Goal: Find specific page/section: Find specific page/section

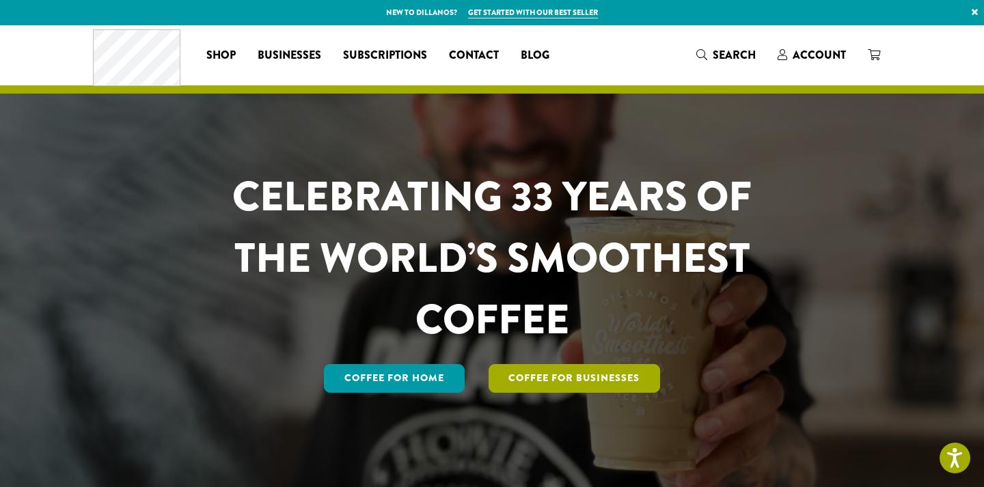
click at [567, 374] on link "Coffee For Businesses" at bounding box center [575, 378] width 172 height 29
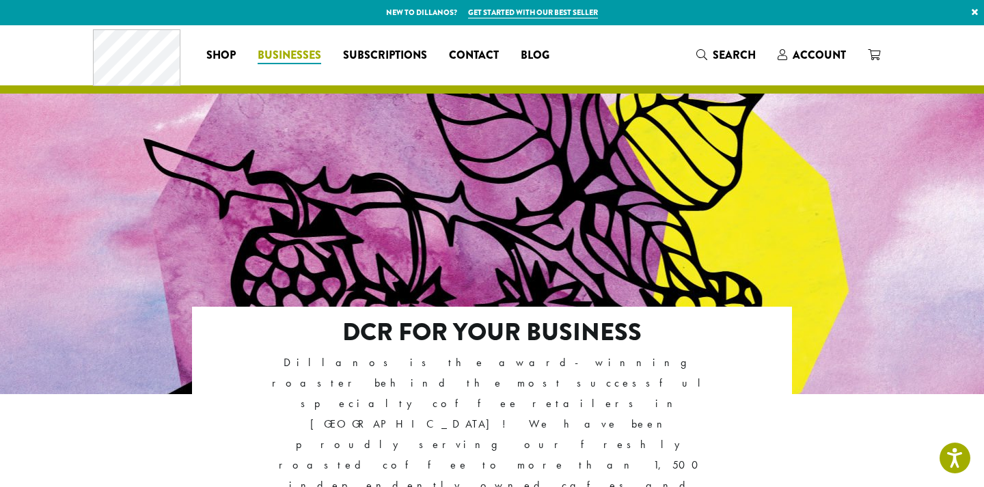
click at [291, 55] on span "Businesses" at bounding box center [290, 55] width 64 height 17
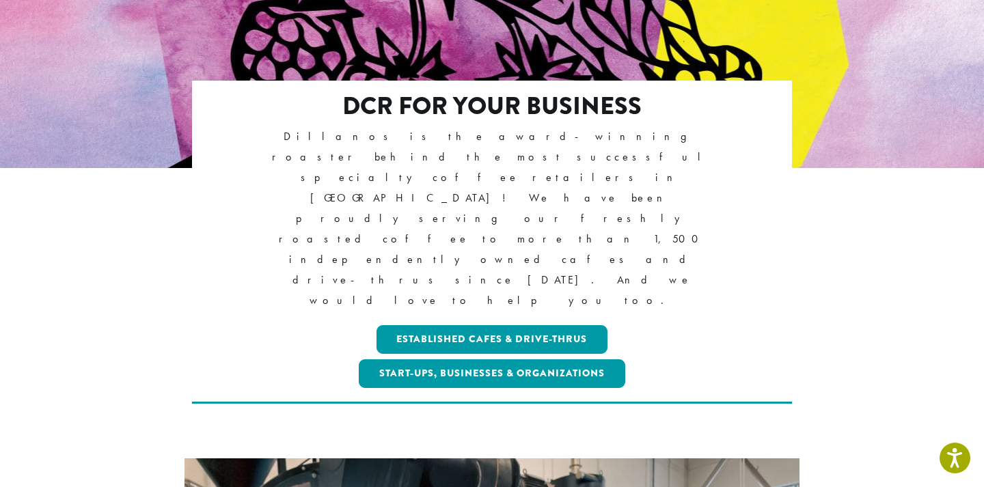
scroll to position [227, 0]
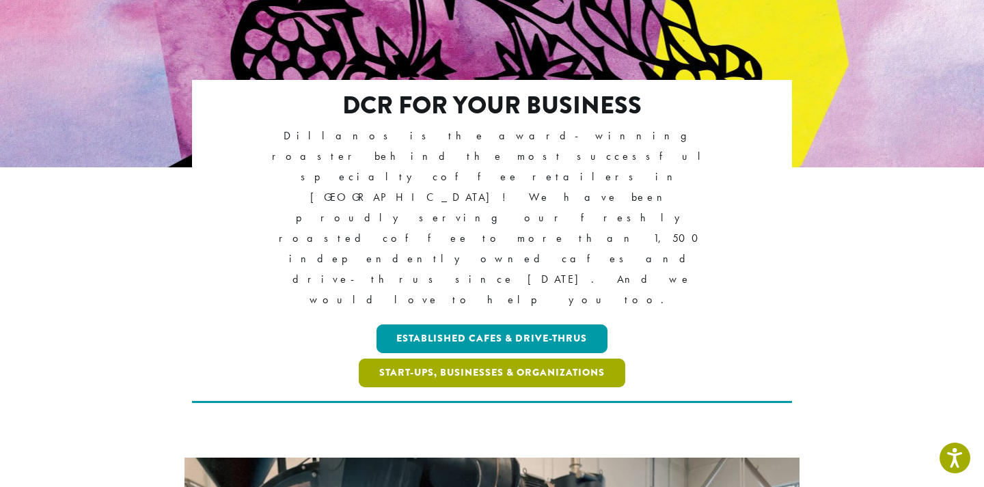
click at [551, 359] on link "Start-ups, Businesses & Organizations" at bounding box center [492, 373] width 267 height 29
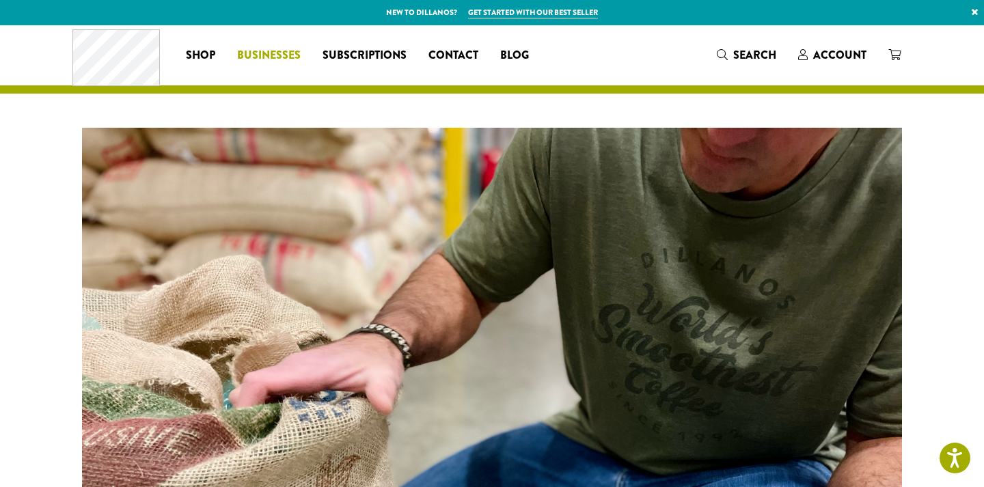
click at [265, 53] on span "Businesses" at bounding box center [269, 55] width 64 height 17
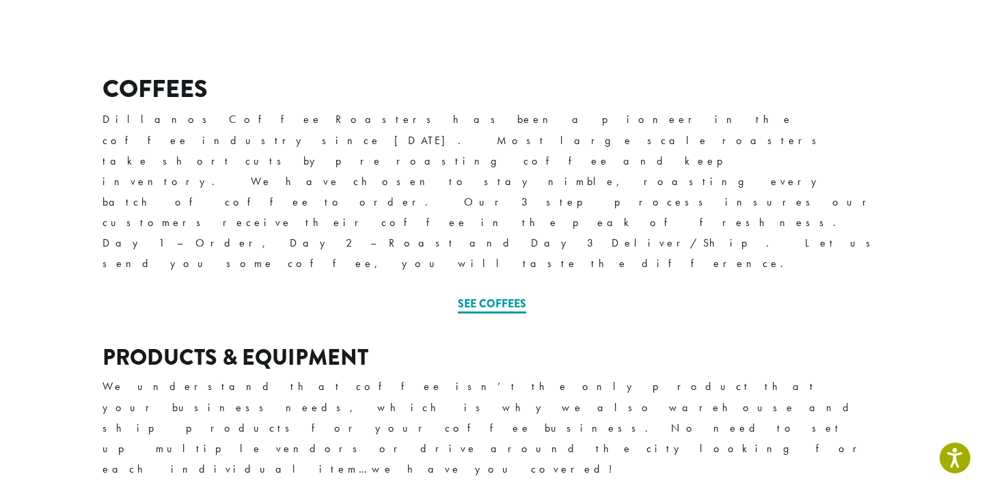
scroll to position [480, 0]
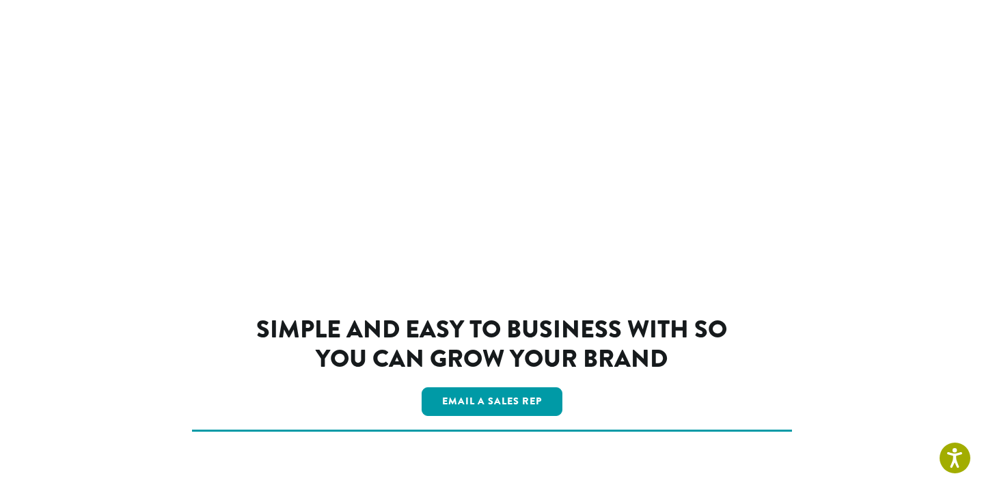
scroll to position [2409, 0]
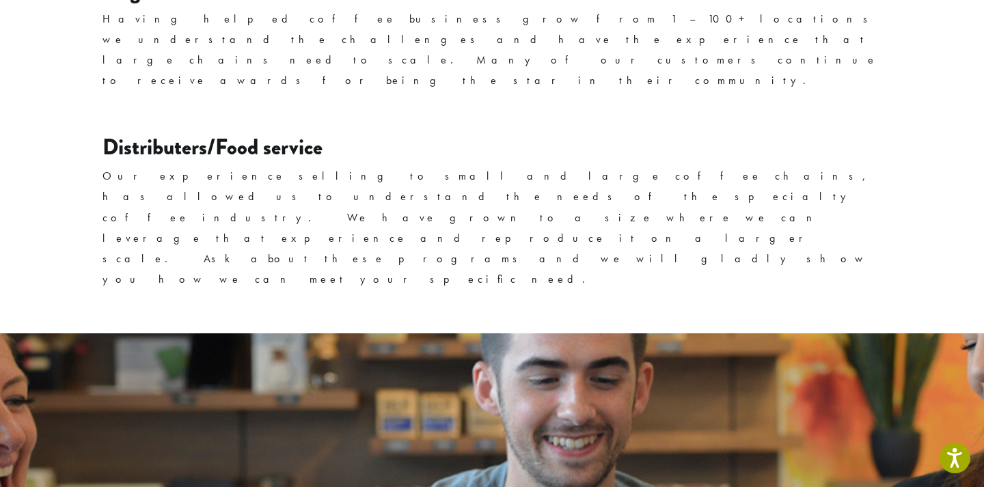
scroll to position [2409, 0]
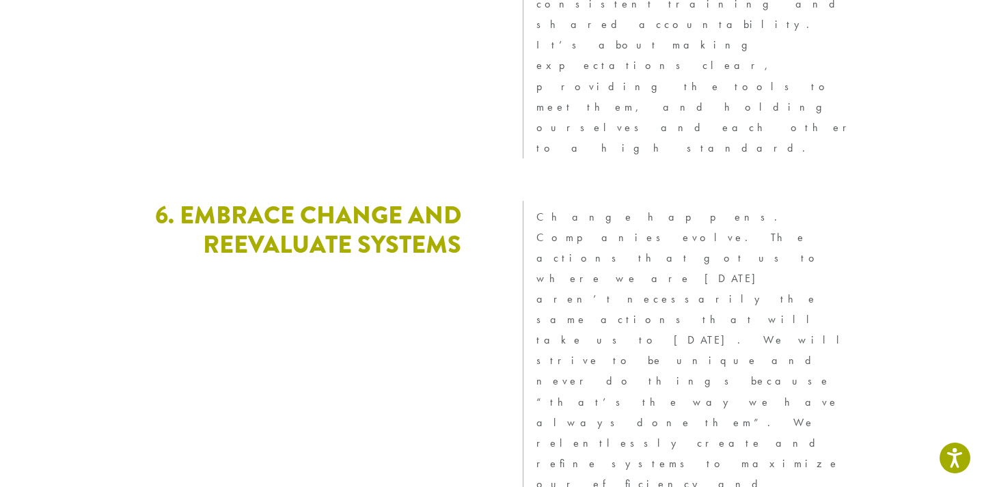
scroll to position [3852, 0]
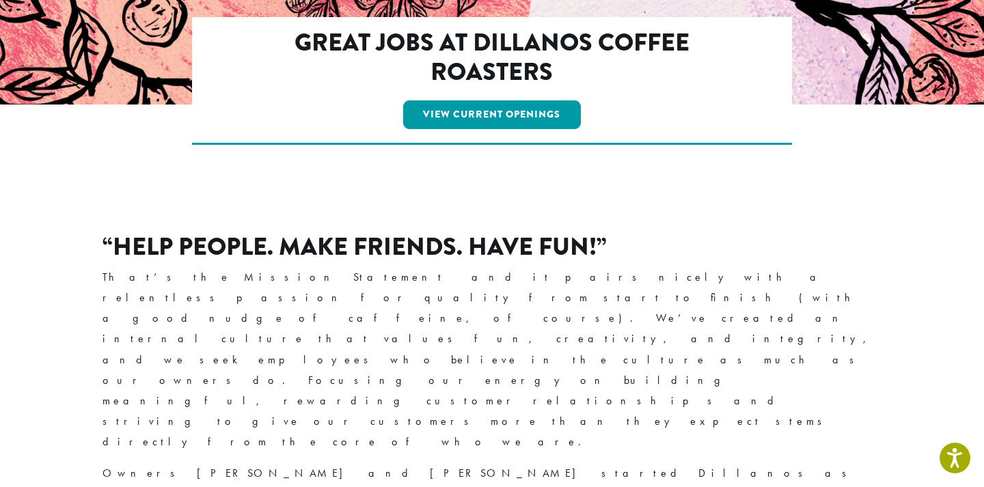
scroll to position [144, 0]
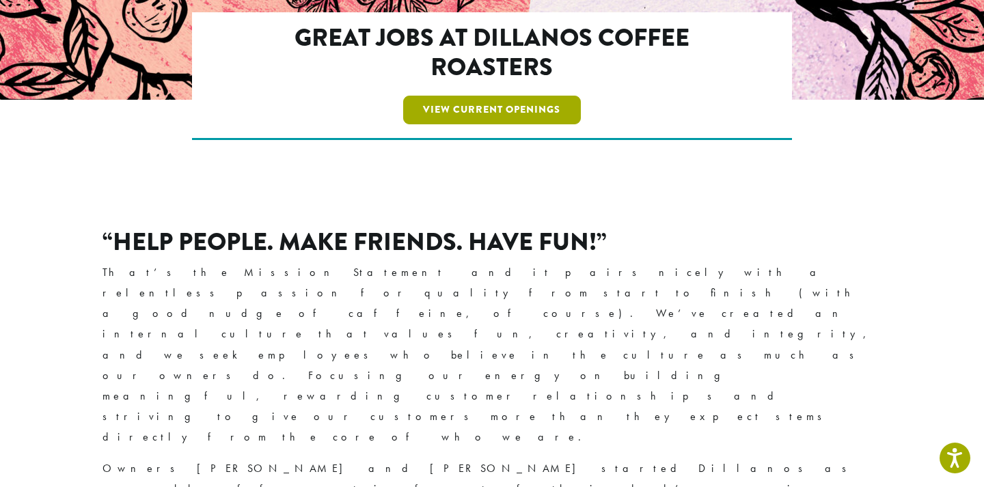
click at [448, 111] on link "View Current Openings" at bounding box center [492, 110] width 178 height 29
